Goal: Find specific page/section: Find specific page/section

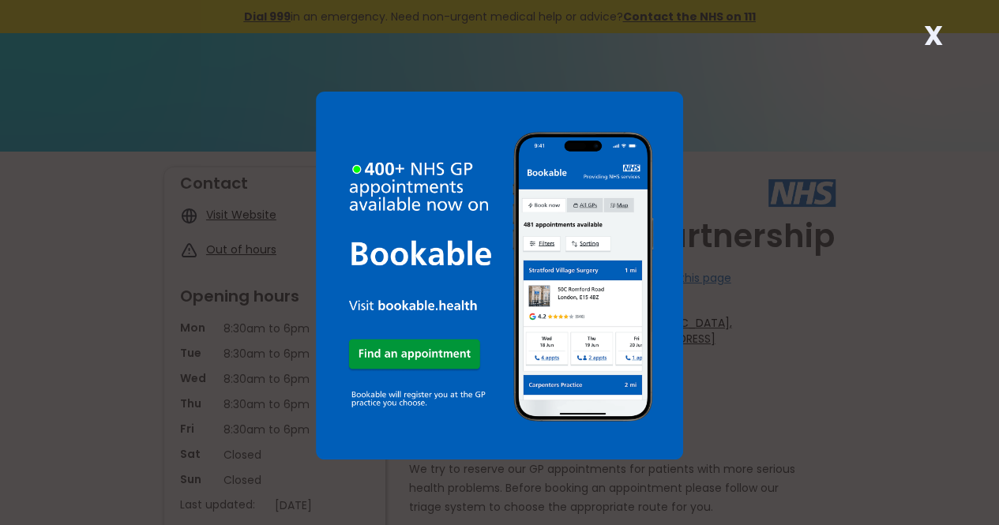
click at [932, 31] on strong "X" at bounding box center [933, 36] width 19 height 38
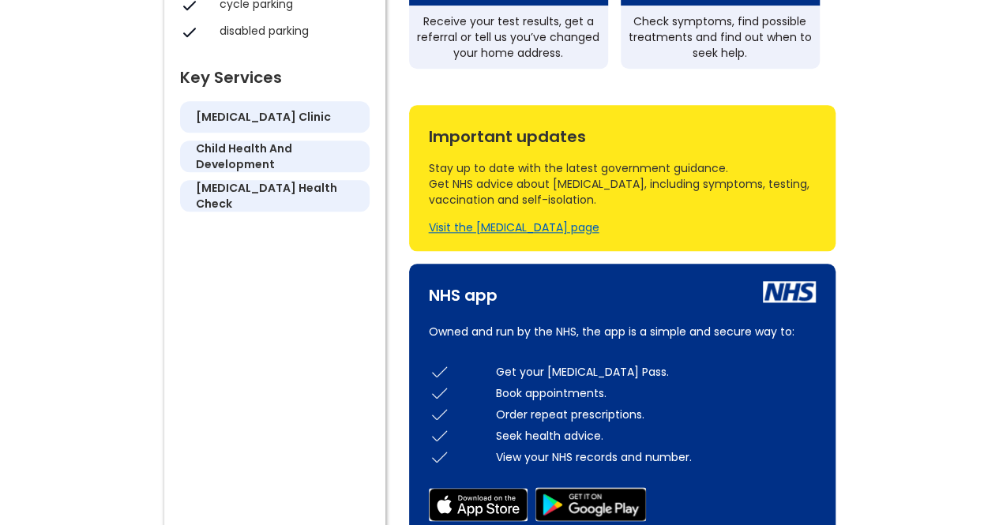
scroll to position [874, 0]
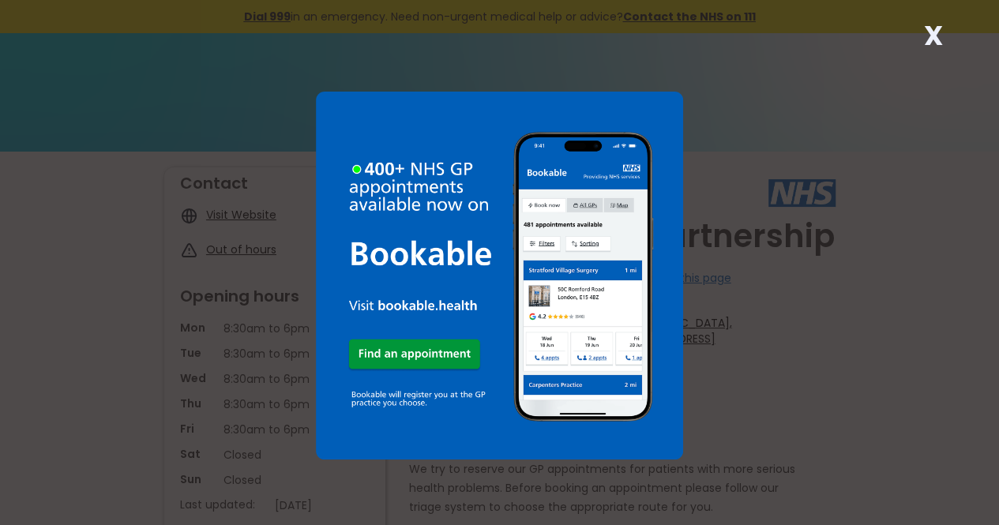
click at [926, 36] on strong "X" at bounding box center [933, 36] width 19 height 38
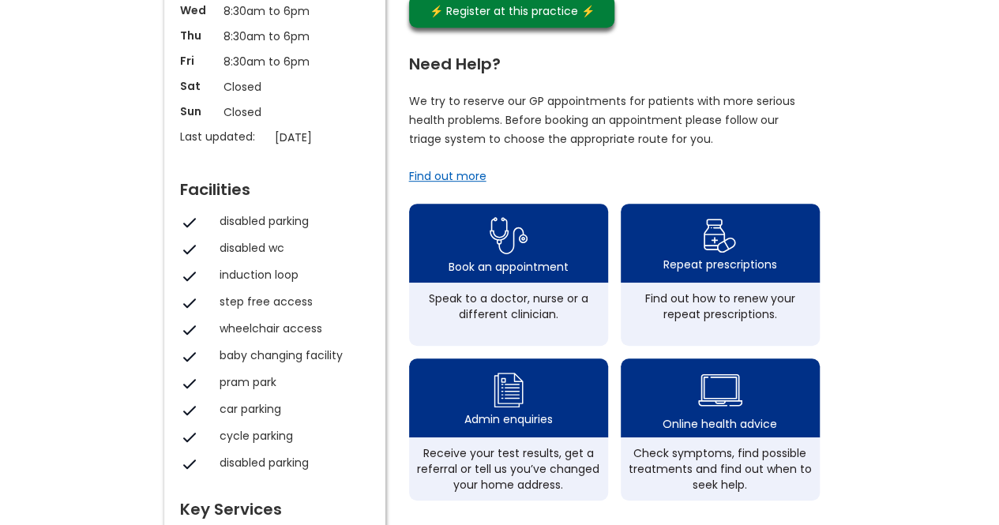
scroll to position [432, 0]
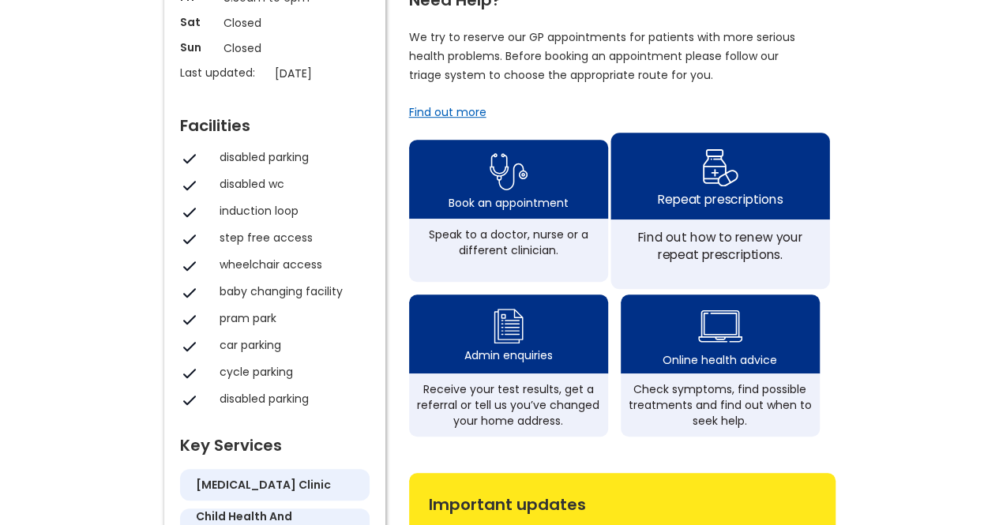
click at [709, 208] on div "Repeat prescriptions" at bounding box center [719, 198] width 125 height 17
